Goal: Communication & Community: Answer question/provide support

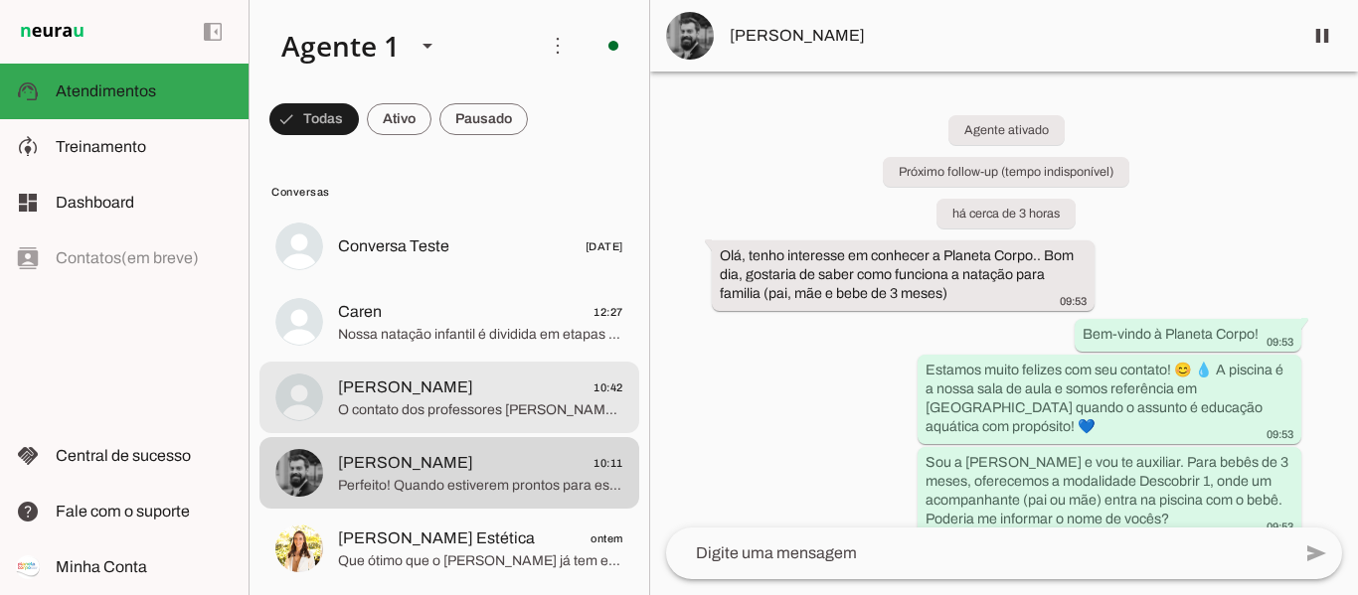
click at [433, 410] on span "O contato dos professores [PERSON_NAME] e Daiane da Aquaduo é [PHONE_NUMBER], e…" at bounding box center [480, 411] width 285 height 20
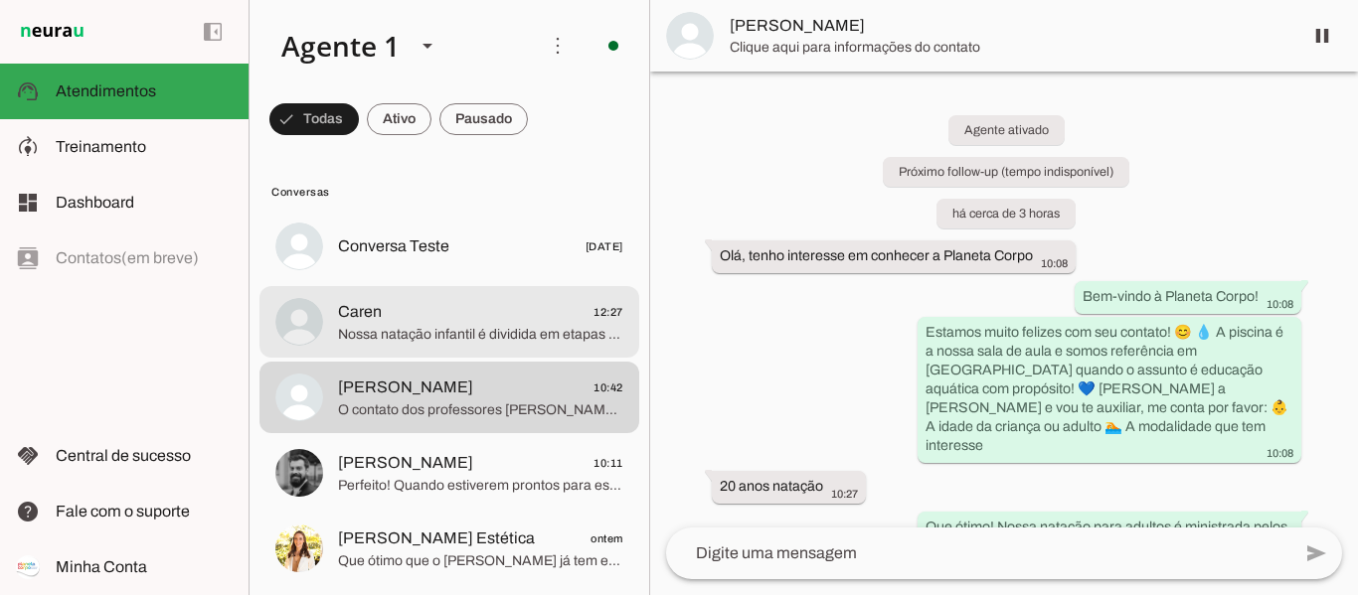
click at [405, 326] on span "Nossa natação infantil é dividida em etapas que acompanham o desenvolvimento da…" at bounding box center [480, 335] width 285 height 20
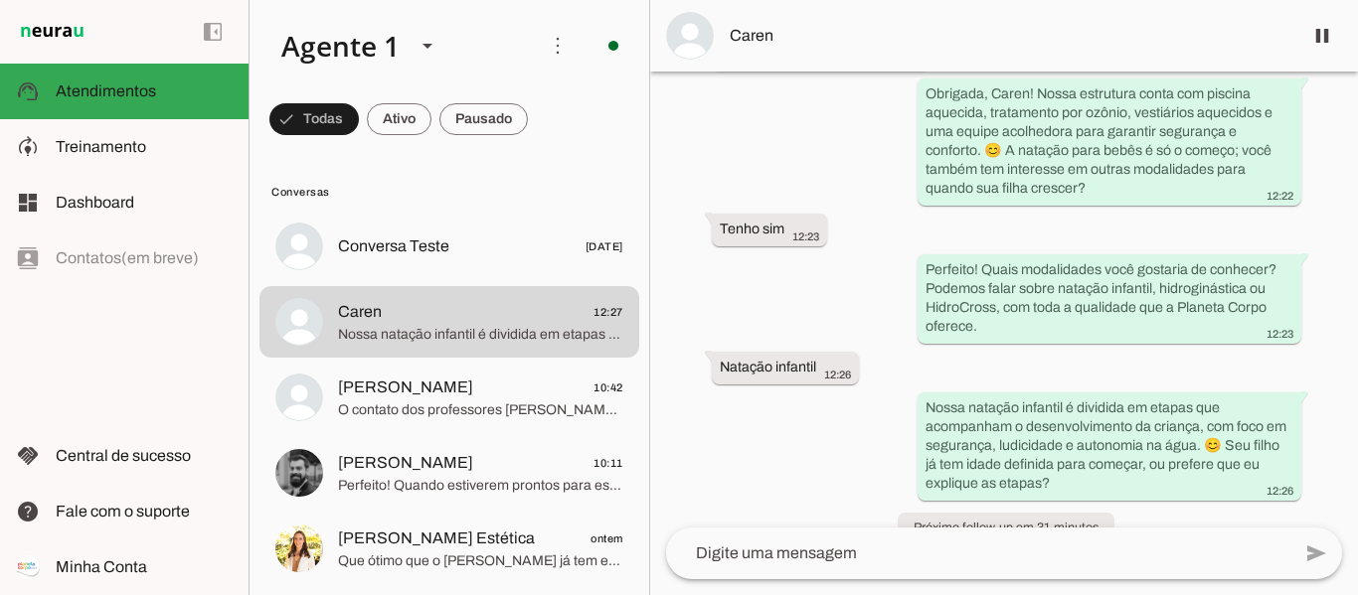
scroll to position [1704, 0]
